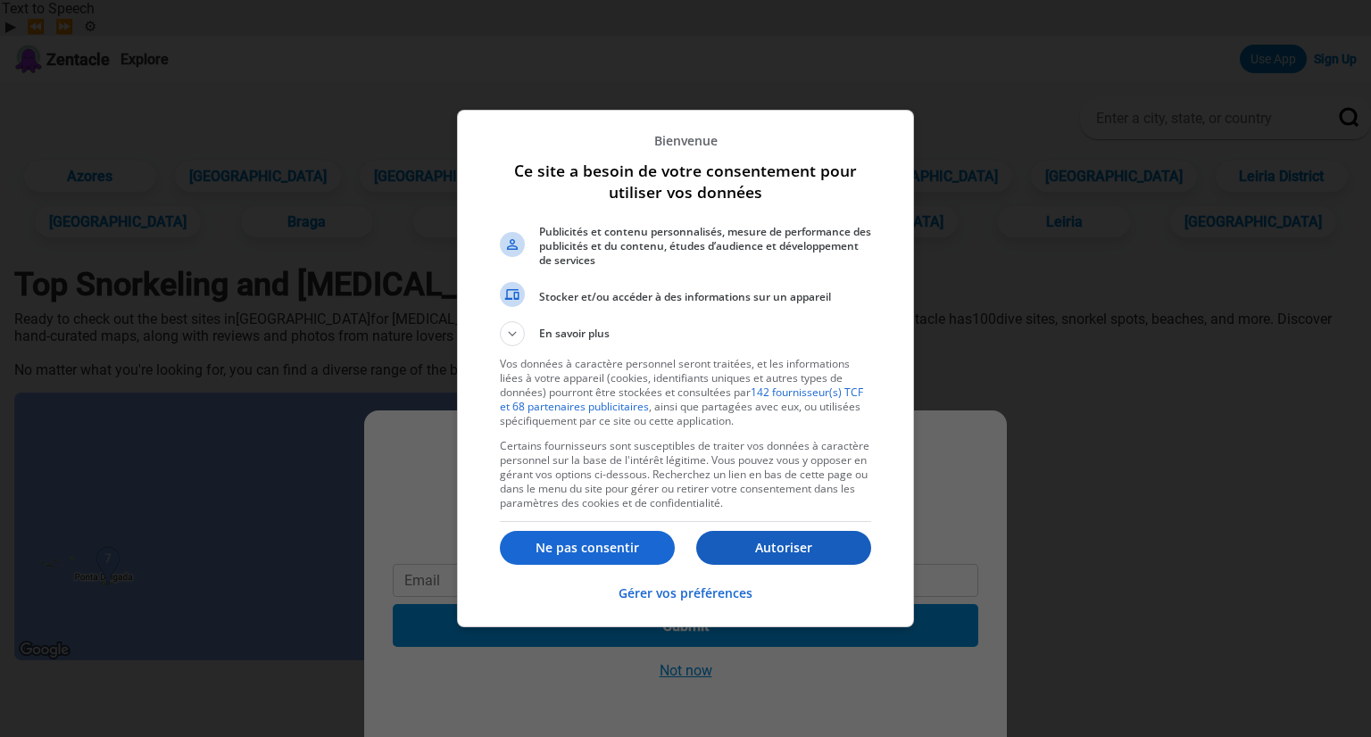
click at [793, 533] on button "Autoriser" at bounding box center [783, 548] width 175 height 34
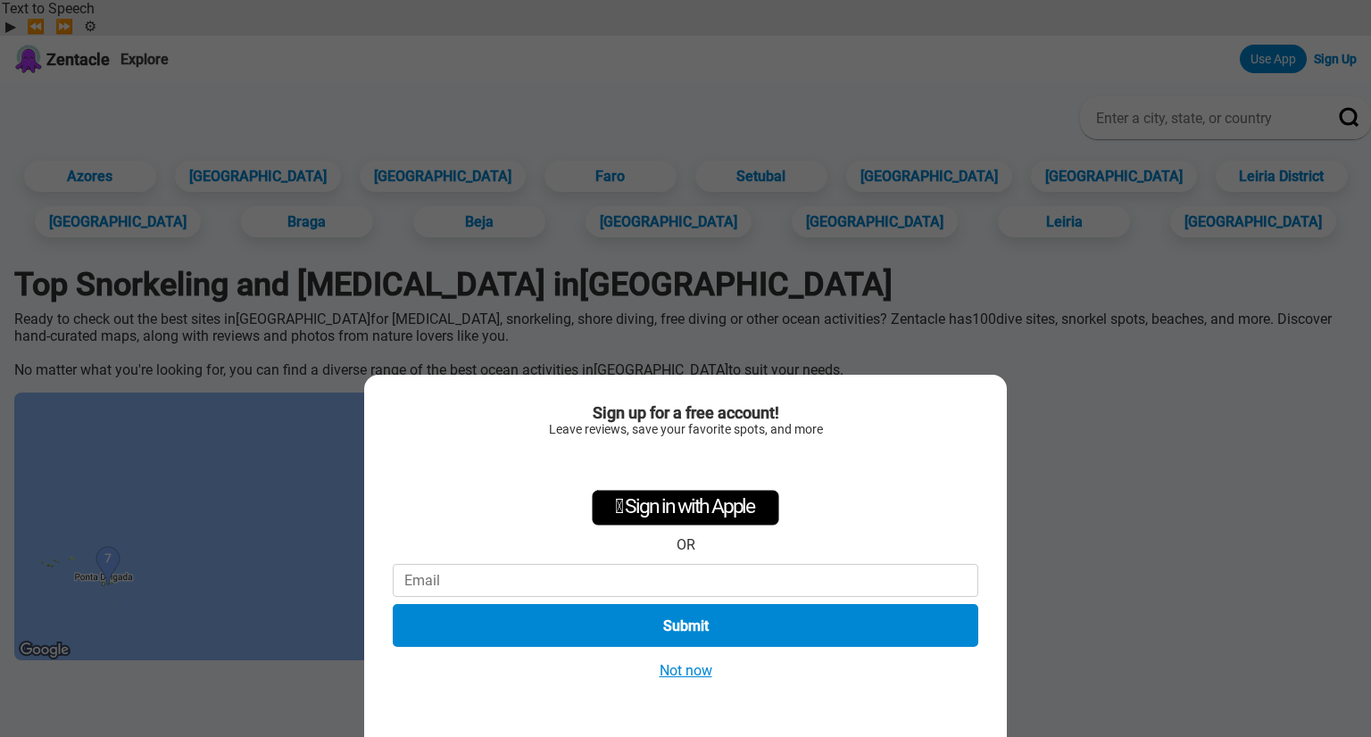
click at [682, 672] on button "Not now" at bounding box center [685, 670] width 63 height 19
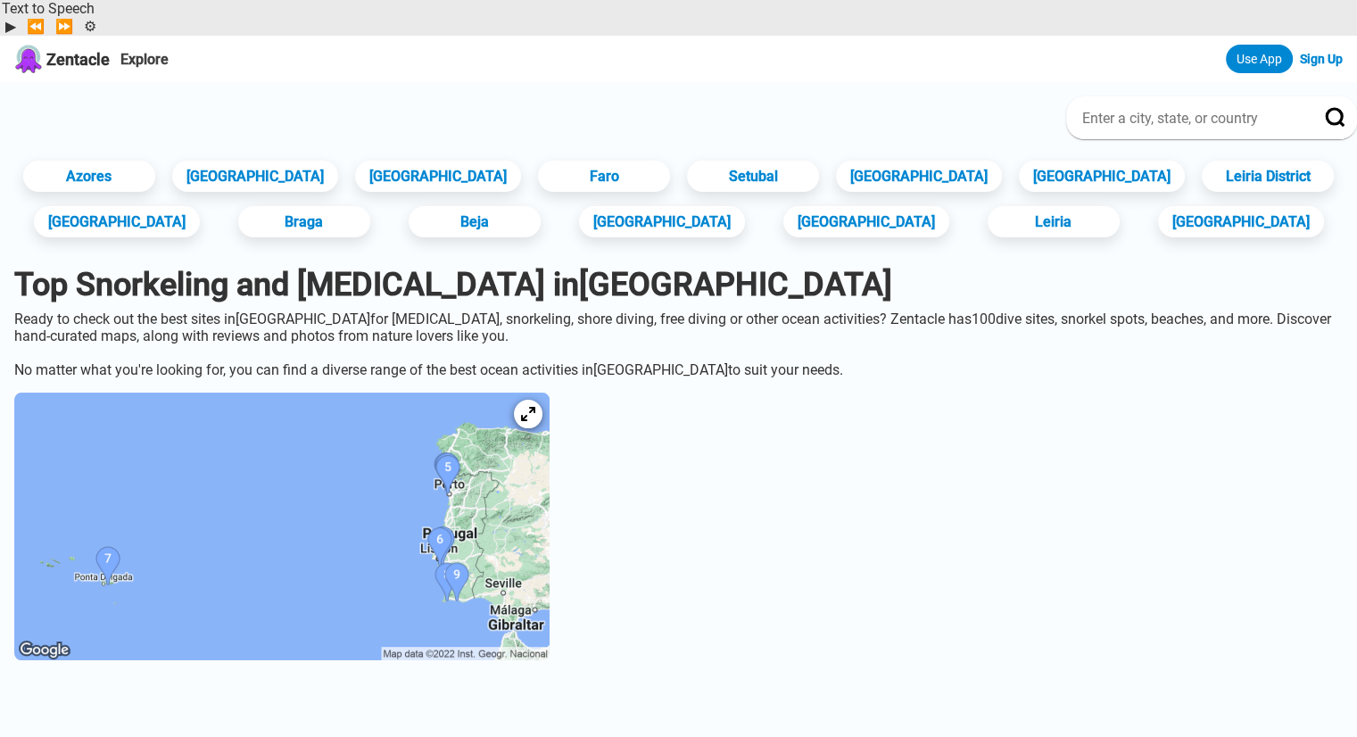
click at [458, 472] on img at bounding box center [281, 527] width 535 height 268
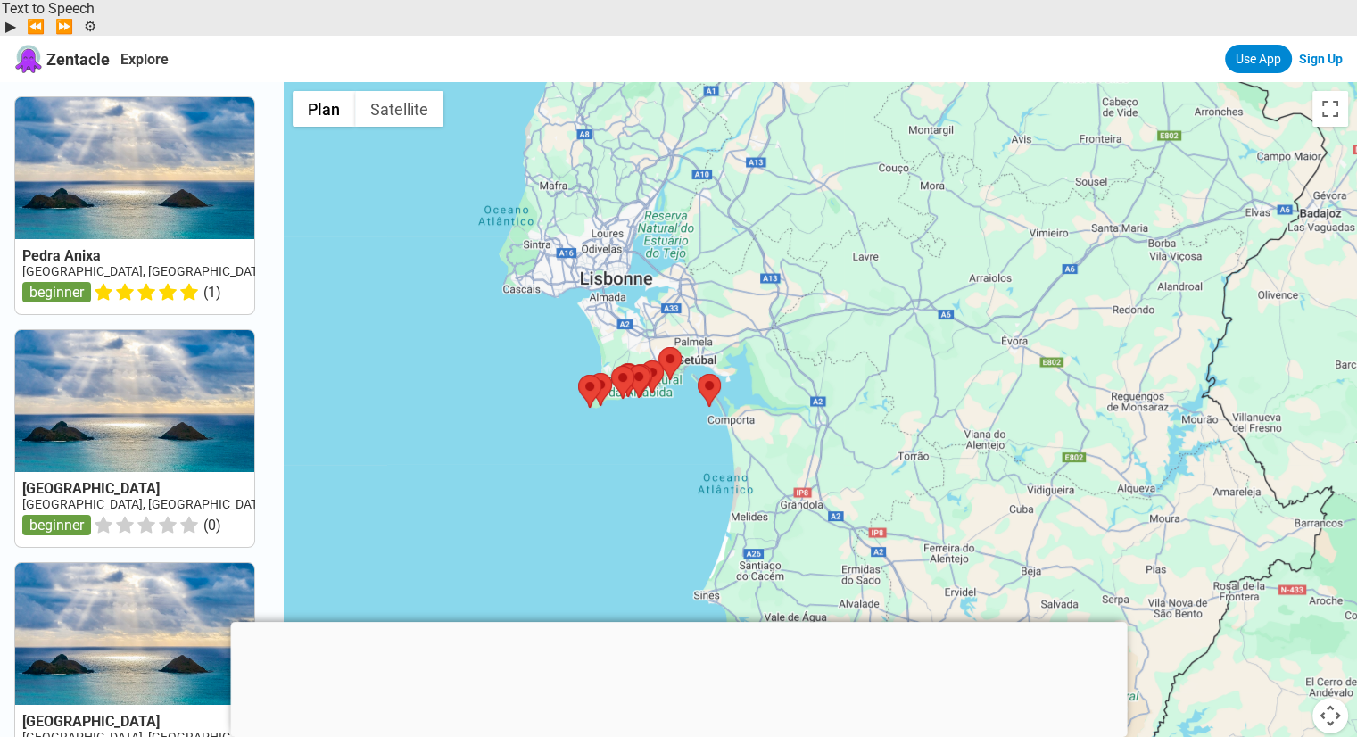
click at [539, 291] on div at bounding box center [821, 450] width 1074 height 737
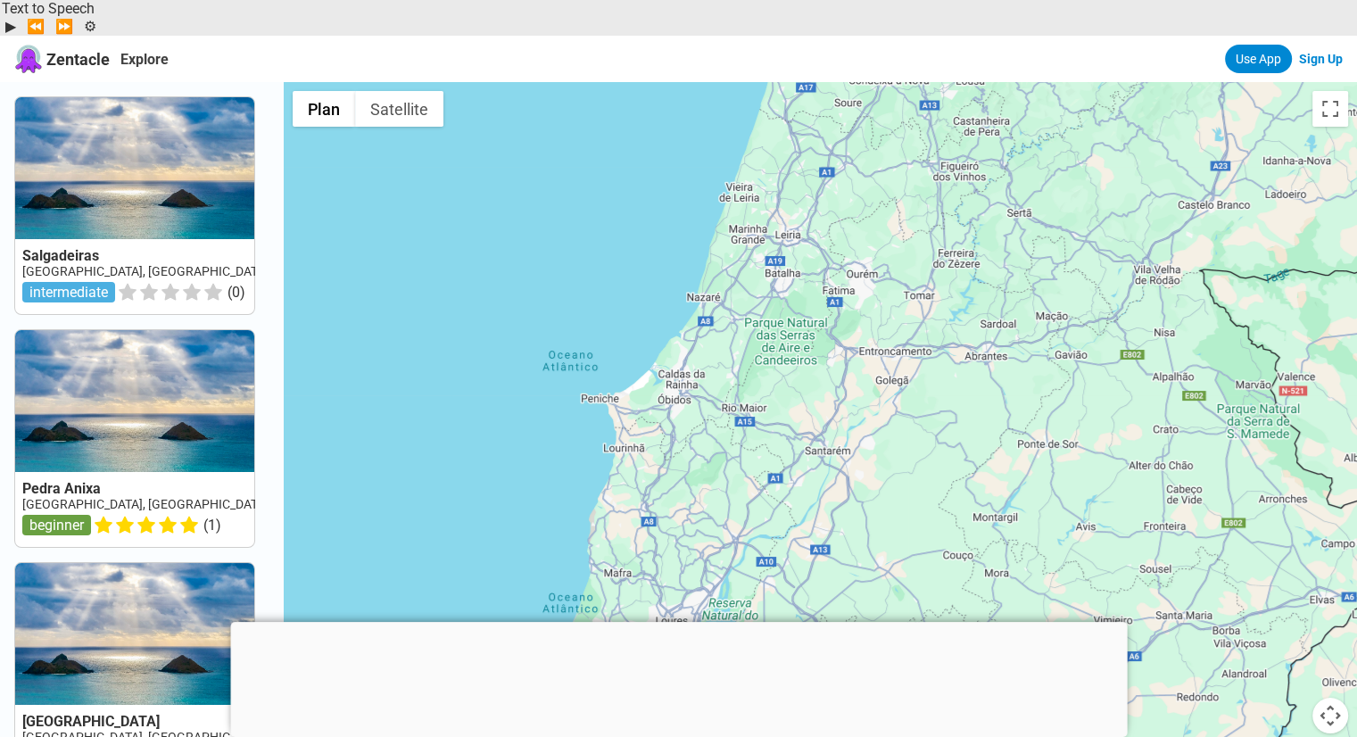
click at [536, 554] on div at bounding box center [821, 450] width 1074 height 737
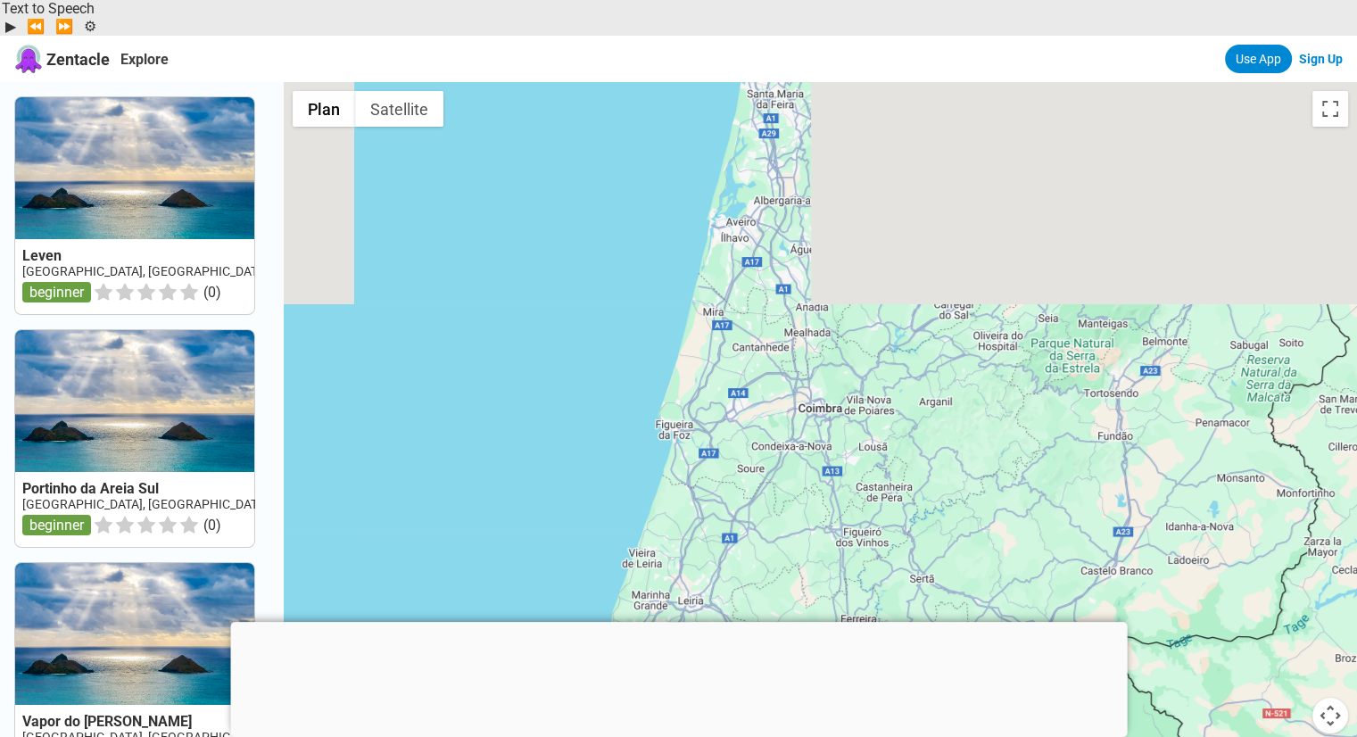
drag, startPoint x: 685, startPoint y: 174, endPoint x: 576, endPoint y: 778, distance: 613.9
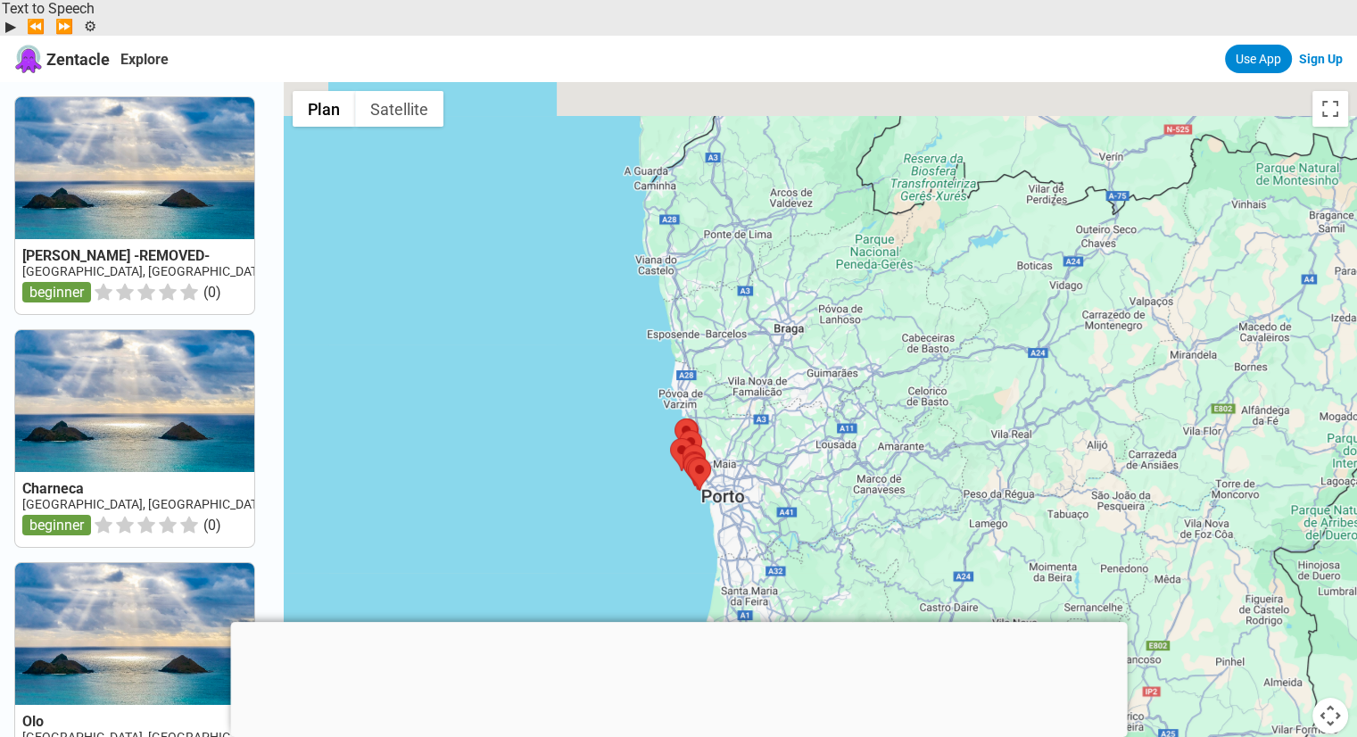
drag, startPoint x: 613, startPoint y: 181, endPoint x: 610, endPoint y: 466, distance: 284.7
click at [610, 466] on div at bounding box center [821, 450] width 1074 height 737
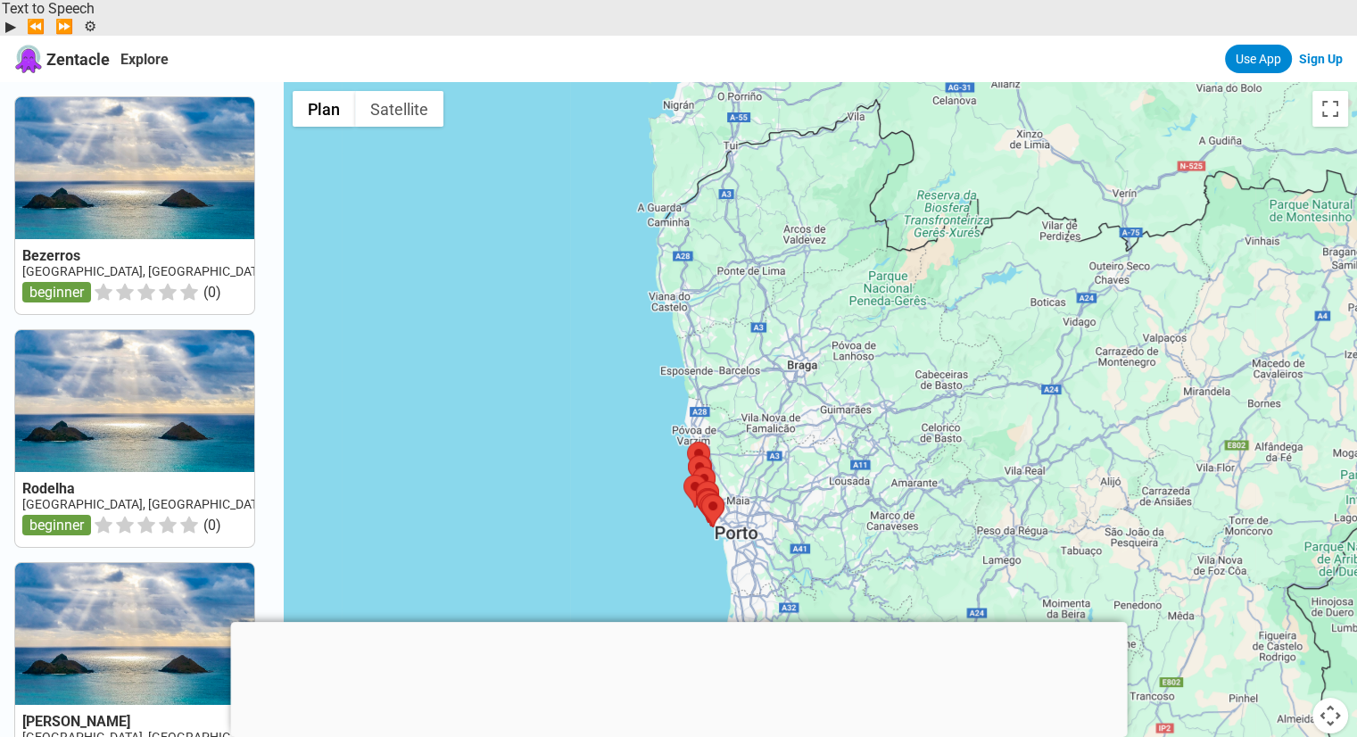
click at [660, 382] on div at bounding box center [821, 450] width 1074 height 737
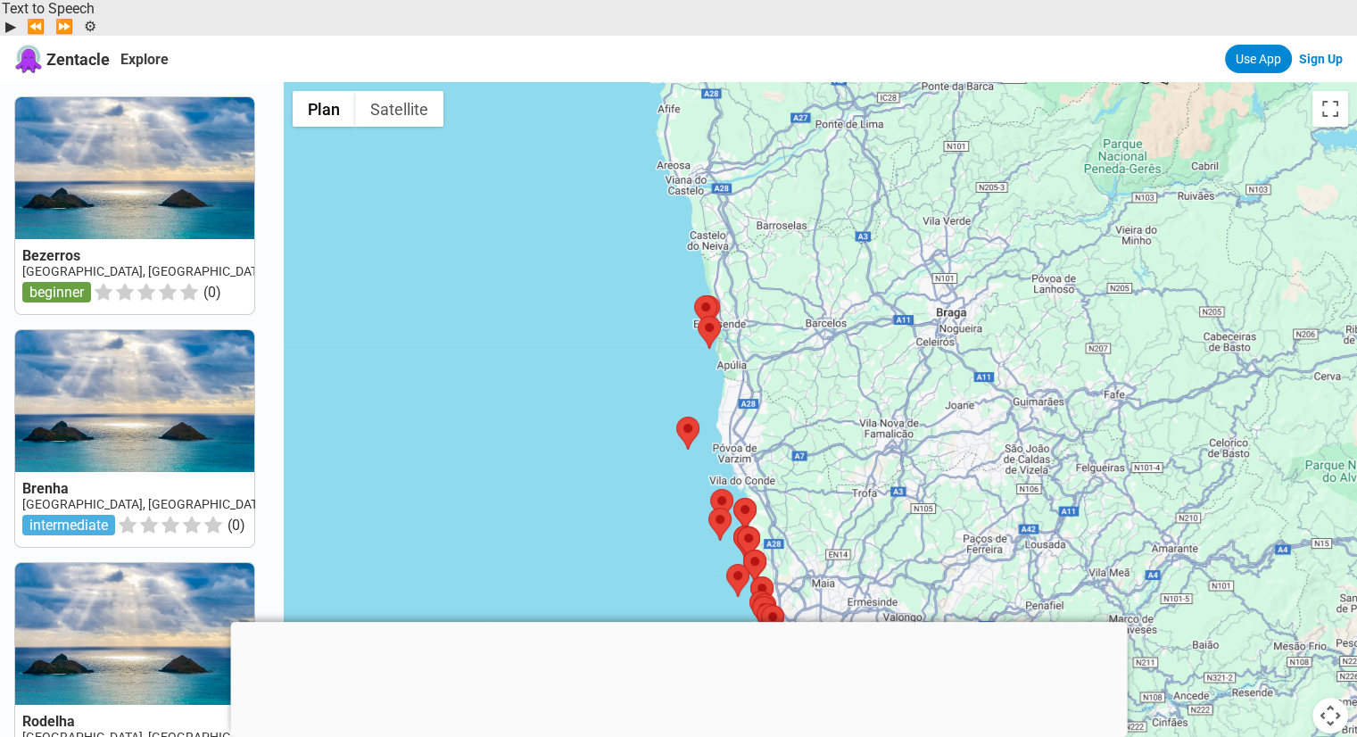
click at [686, 285] on div at bounding box center [821, 450] width 1074 height 737
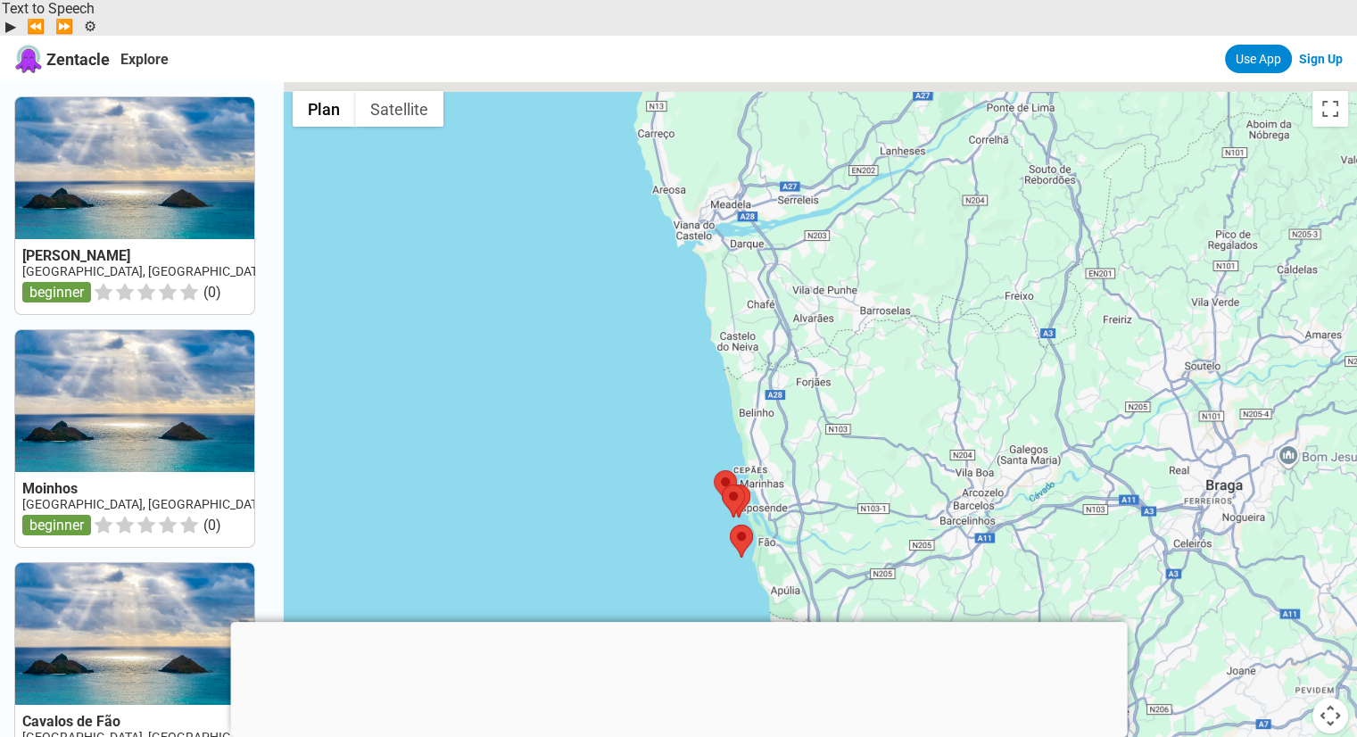
drag, startPoint x: 696, startPoint y: 165, endPoint x: 712, endPoint y: 385, distance: 220.1
click at [712, 385] on div at bounding box center [821, 450] width 1074 height 737
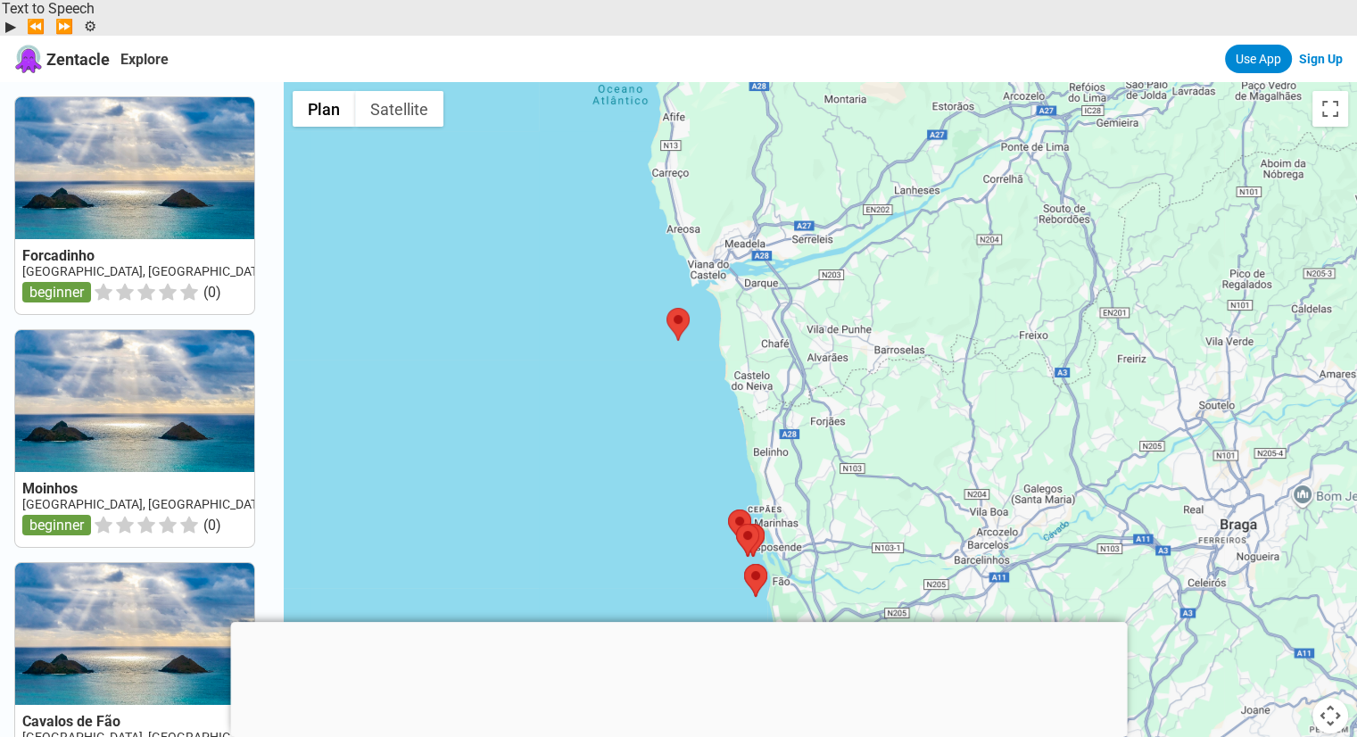
click at [681, 249] on div at bounding box center [821, 450] width 1074 height 737
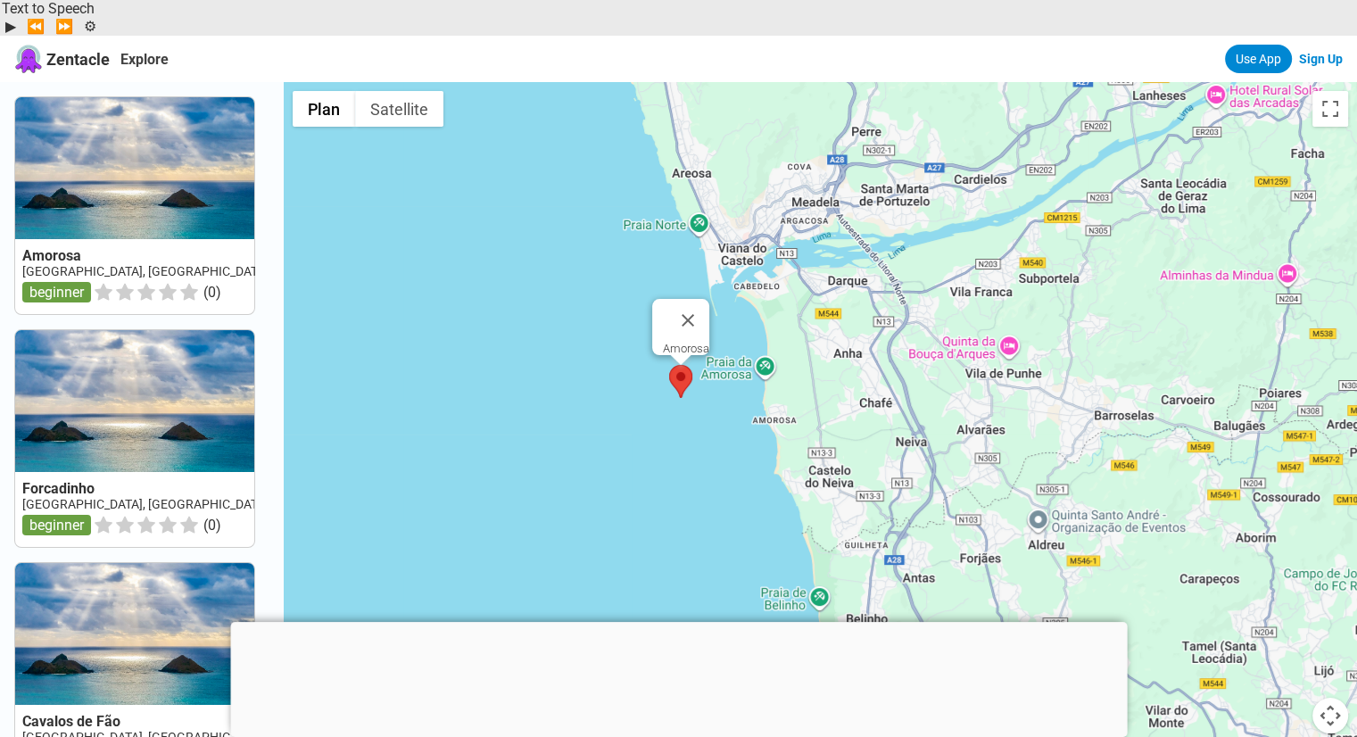
click at [669, 365] on area at bounding box center [669, 365] width 0 height 0
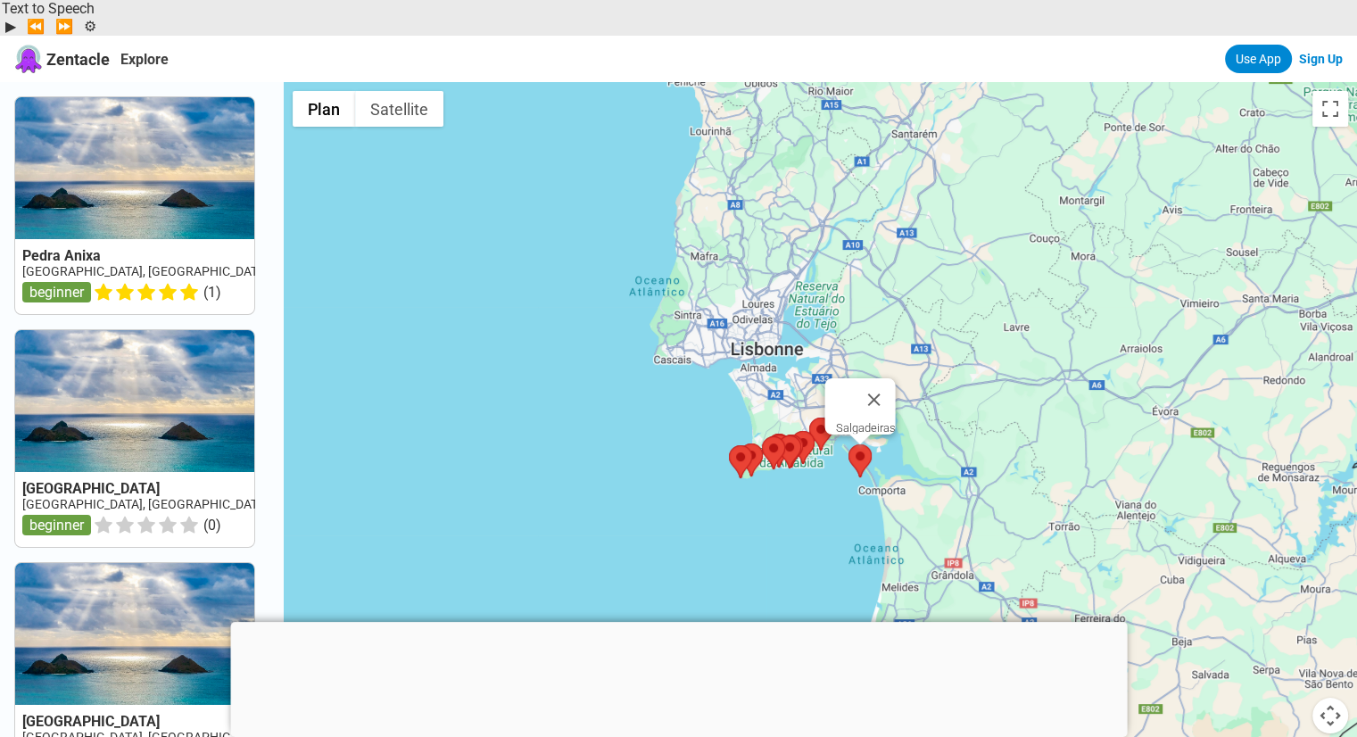
click at [849, 444] on area at bounding box center [849, 444] width 0 height 0
